Goal: Find specific page/section

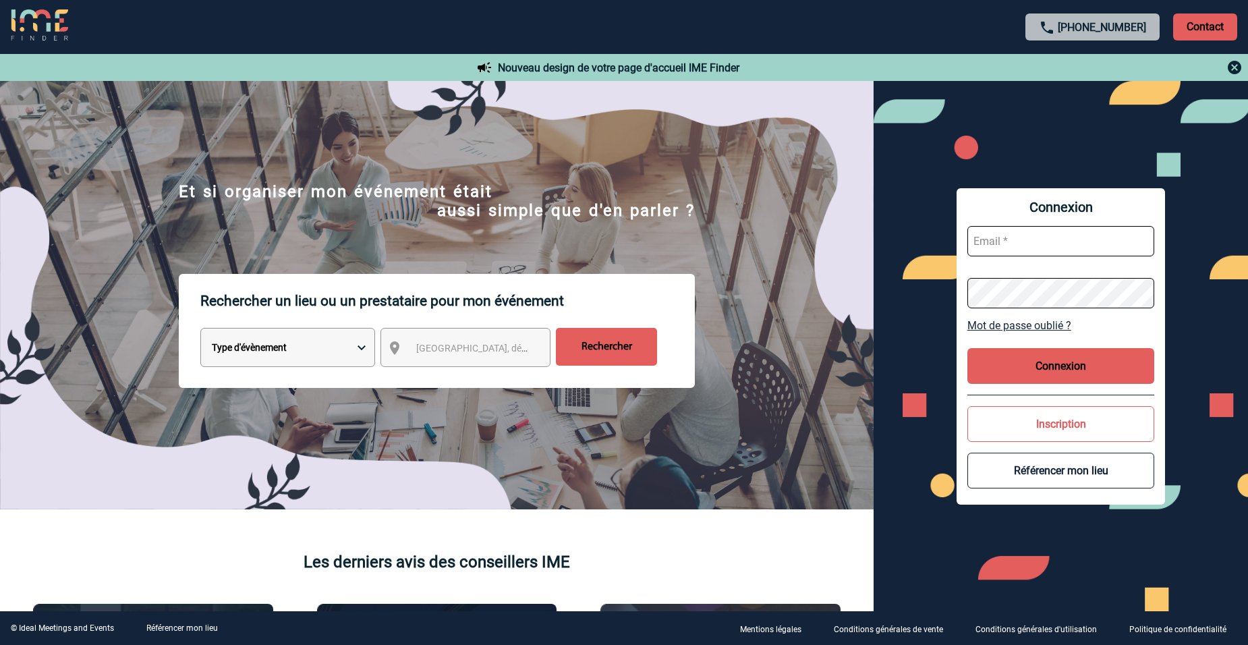
type input "marie.zamora@3ds.com"
click at [1068, 373] on button "Connexion" at bounding box center [1062, 366] width 188 height 36
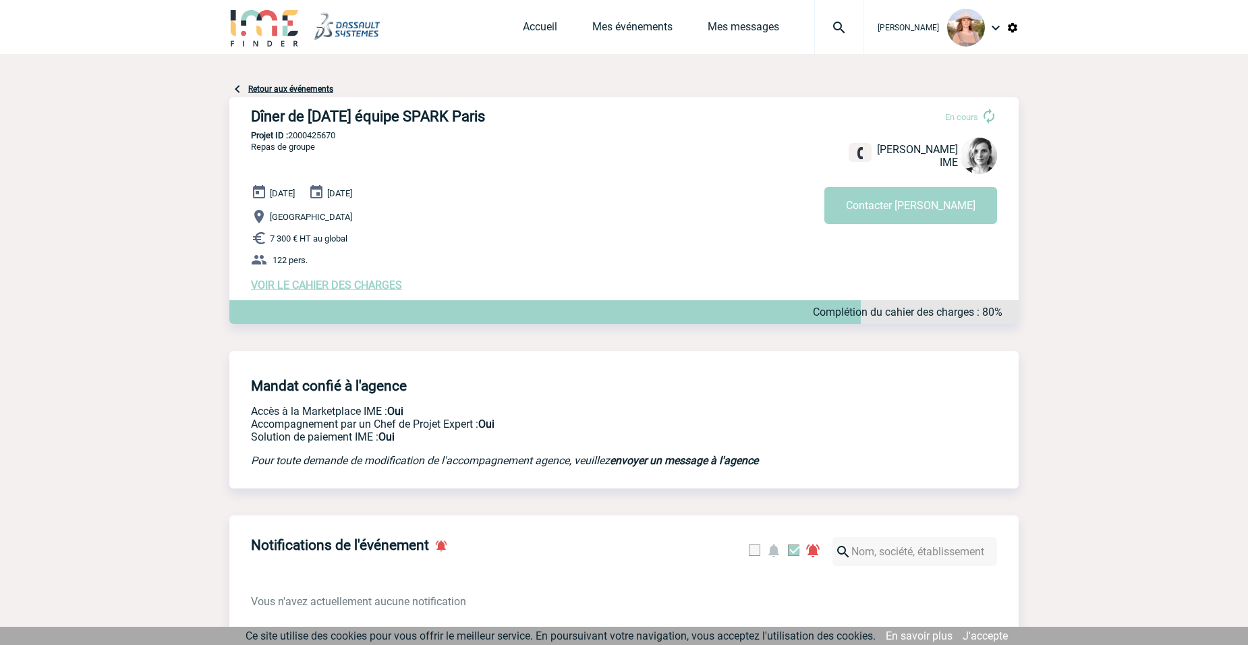
click at [499, 204] on div "[DATE] [DATE] [GEOGRAPHIC_DATA] 7 300 € HT au global 122 pers. VOIR LE CAHIER D…" at bounding box center [635, 237] width 768 height 107
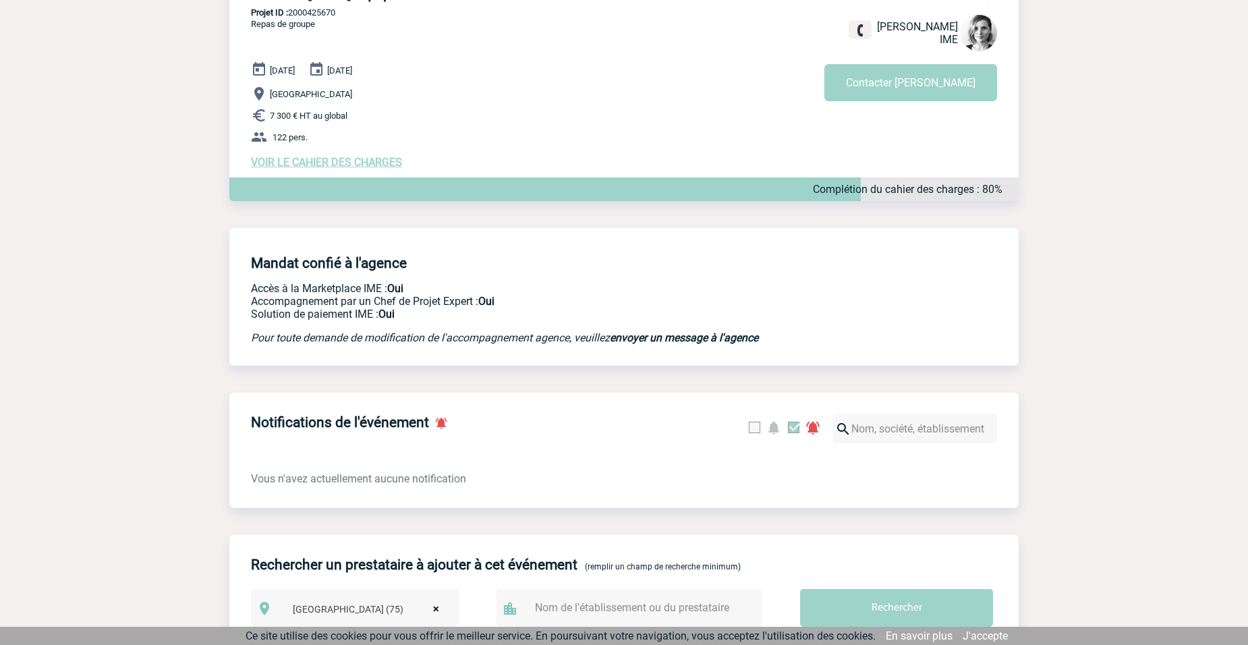
scroll to position [135, 0]
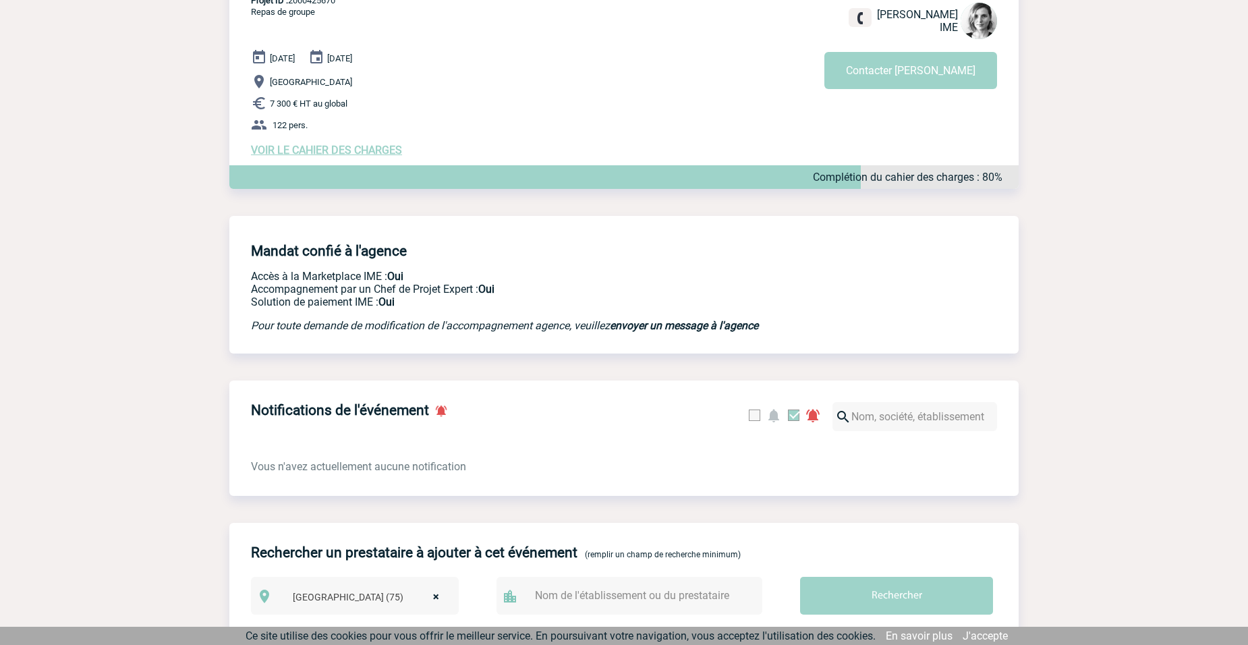
click at [360, 150] on span "VOIR LE CAHIER DES CHARGES" at bounding box center [326, 150] width 151 height 13
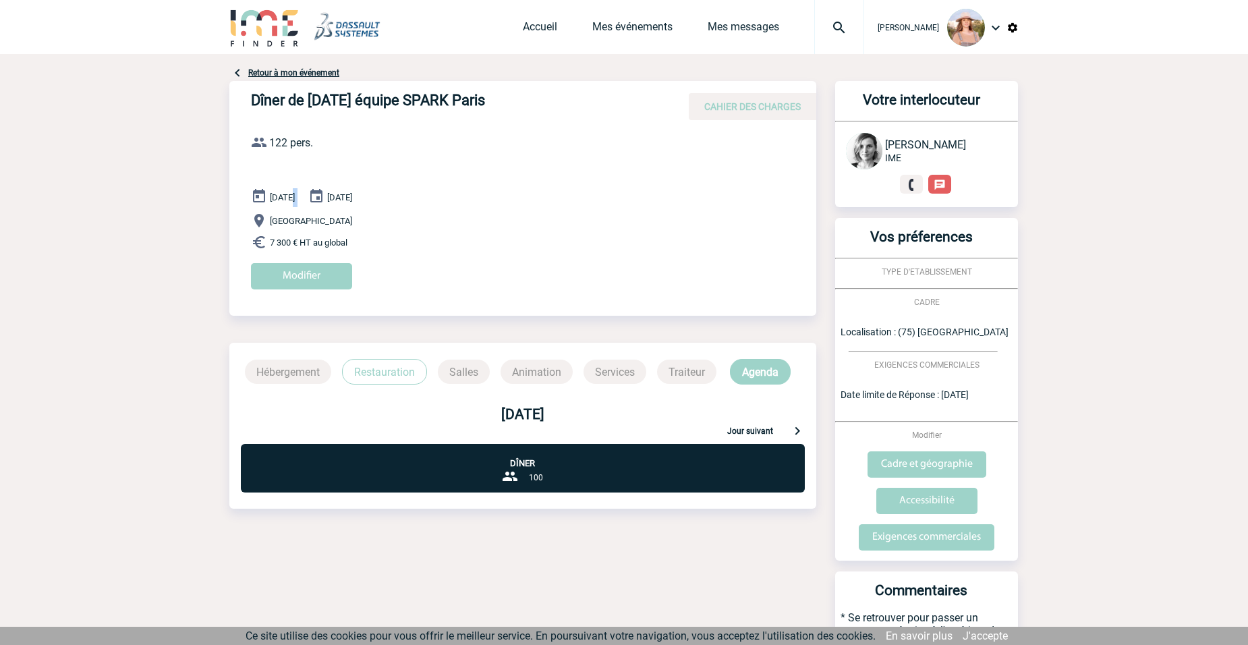
drag, startPoint x: 291, startPoint y: 192, endPoint x: 347, endPoint y: 196, distance: 56.8
click at [347, 196] on div "08 Décembre 2025 09 Décembre 2025 Paris 7 300 € HT au global Modifier" at bounding box center [533, 243] width 565 height 111
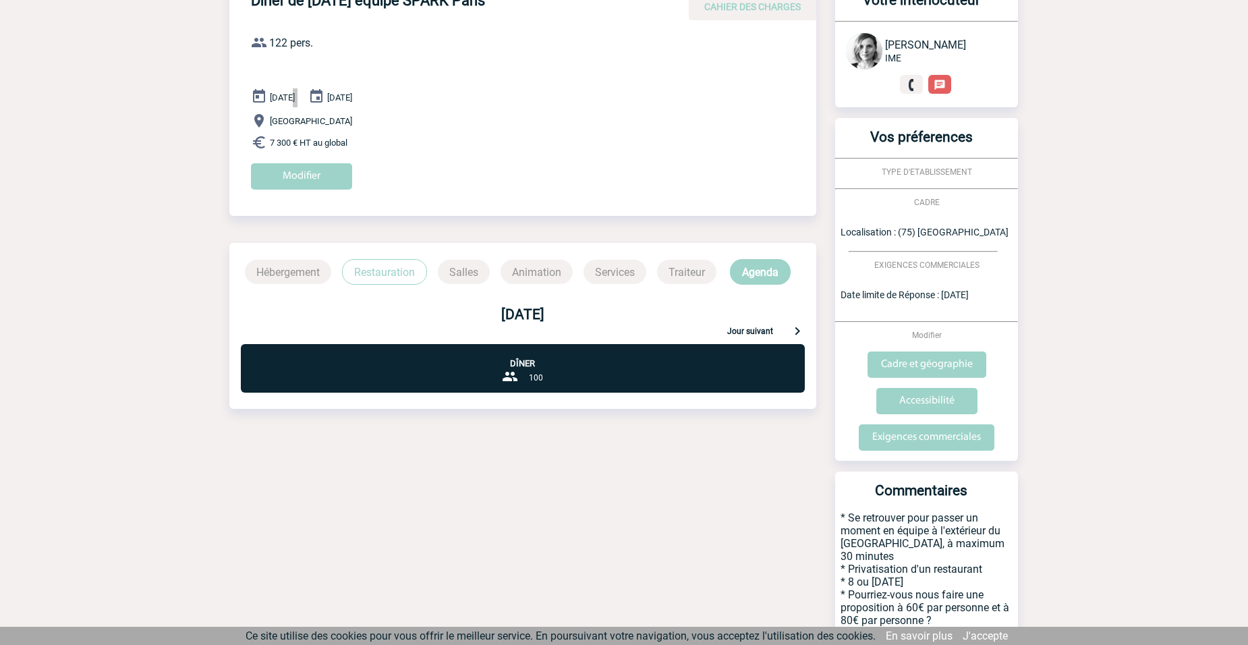
scroll to position [157, 0]
